Goal: Contribute content: Add original content to the website for others to see

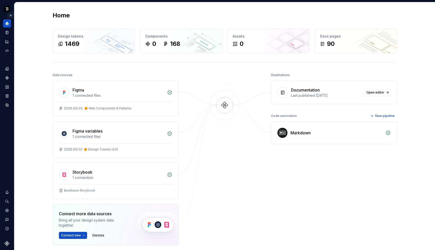
click at [11, 16] on button "Expand sidebar" at bounding box center [10, 15] width 7 height 7
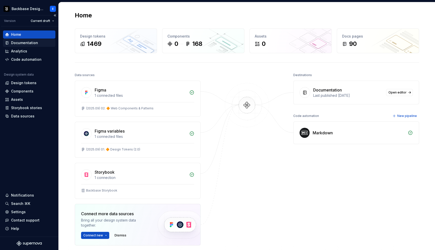
click at [17, 43] on div "Documentation" at bounding box center [24, 42] width 27 height 5
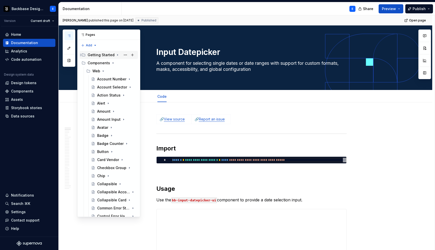
click at [116, 55] on icon "Page tree" at bounding box center [118, 55] width 4 height 4
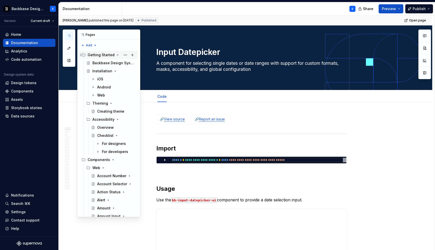
scroll to position [2030, 0]
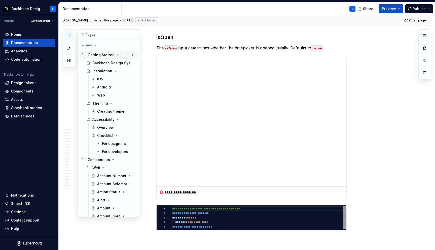
click at [116, 55] on icon "Page tree" at bounding box center [118, 55] width 4 height 4
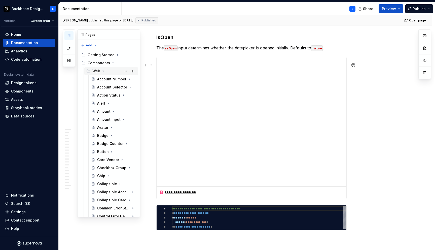
click at [102, 70] on icon "Page tree" at bounding box center [103, 71] width 4 height 4
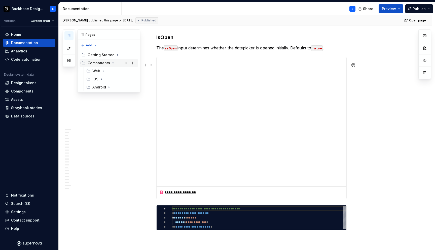
click at [111, 64] on icon "Page tree" at bounding box center [113, 63] width 4 height 4
click at [89, 45] on div "Pages Add Accessibility guide for tree Page tree. Navigate the tree with the ar…" at bounding box center [102, 48] width 78 height 39
type textarea "*"
click at [93, 56] on div "New page" at bounding box center [105, 55] width 33 height 5
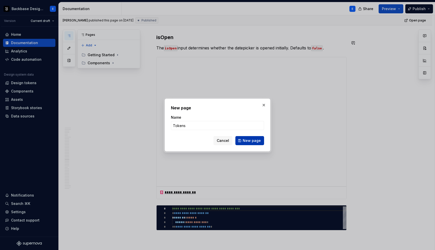
type input "Tokens"
click at [244, 141] on span "New page" at bounding box center [252, 140] width 18 height 5
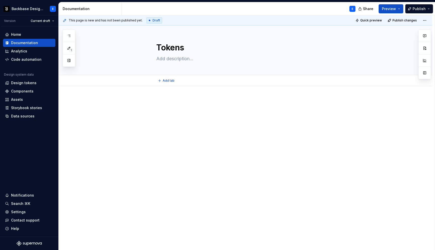
type textarea "*"
click at [174, 103] on p at bounding box center [251, 101] width 190 height 6
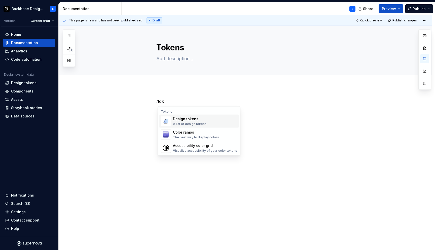
click at [167, 94] on div "/tok" at bounding box center [245, 142] width 373 height 112
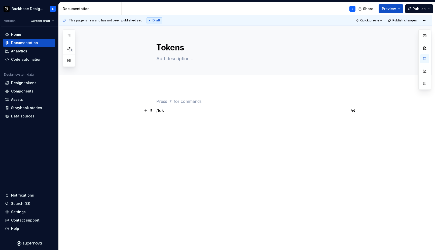
click at [169, 112] on p "/tok" at bounding box center [251, 110] width 190 height 6
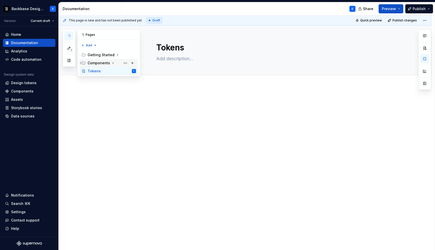
click at [111, 63] on icon "Page tree" at bounding box center [113, 63] width 4 height 4
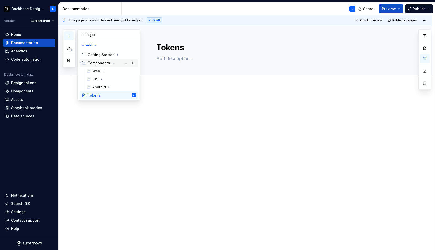
click at [112, 63] on icon "Page tree" at bounding box center [112, 63] width 1 height 1
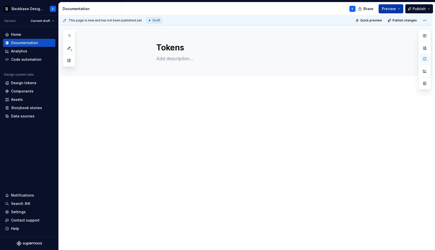
click at [398, 10] on button "Preview" at bounding box center [390, 8] width 25 height 9
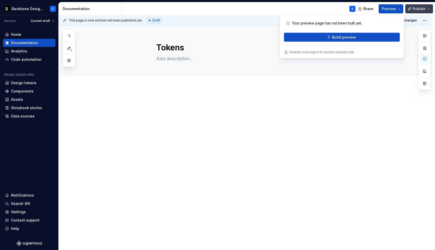
click at [427, 7] on button "Publish" at bounding box center [419, 8] width 28 height 9
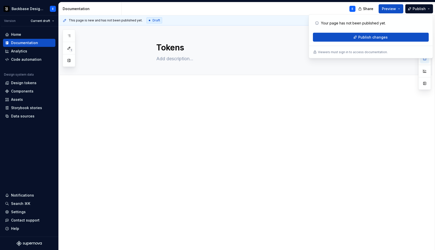
click at [221, 13] on div "E" at bounding box center [241, 8] width 238 height 13
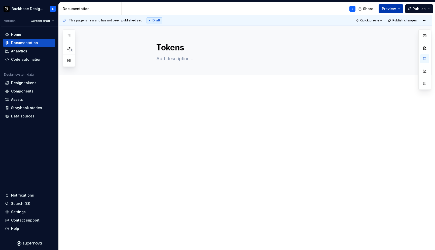
click at [395, 12] on button "Preview" at bounding box center [390, 8] width 25 height 9
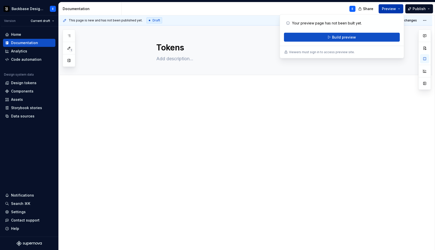
click at [395, 12] on button "Preview" at bounding box center [390, 8] width 25 height 9
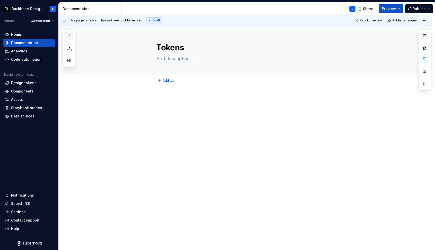
type textarea "*"
click at [27, 33] on div "Home" at bounding box center [29, 34] width 48 height 5
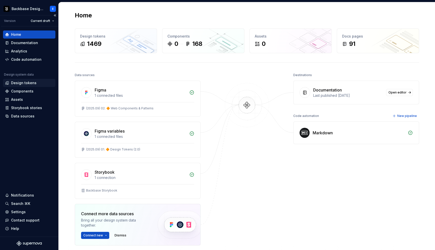
click at [34, 82] on div "Design tokens" at bounding box center [23, 82] width 25 height 5
